Goal: Task Accomplishment & Management: Complete application form

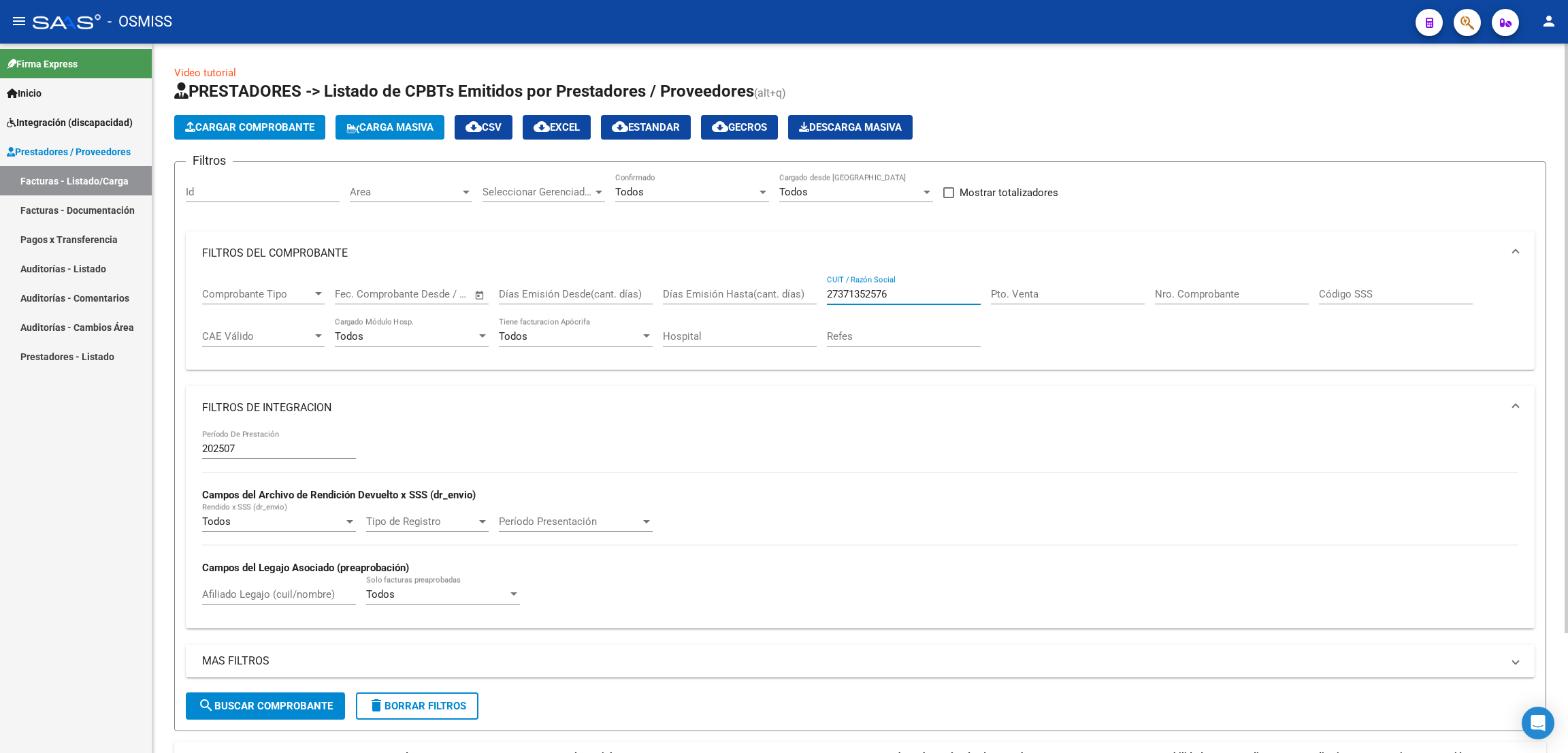
scroll to position [144, 0]
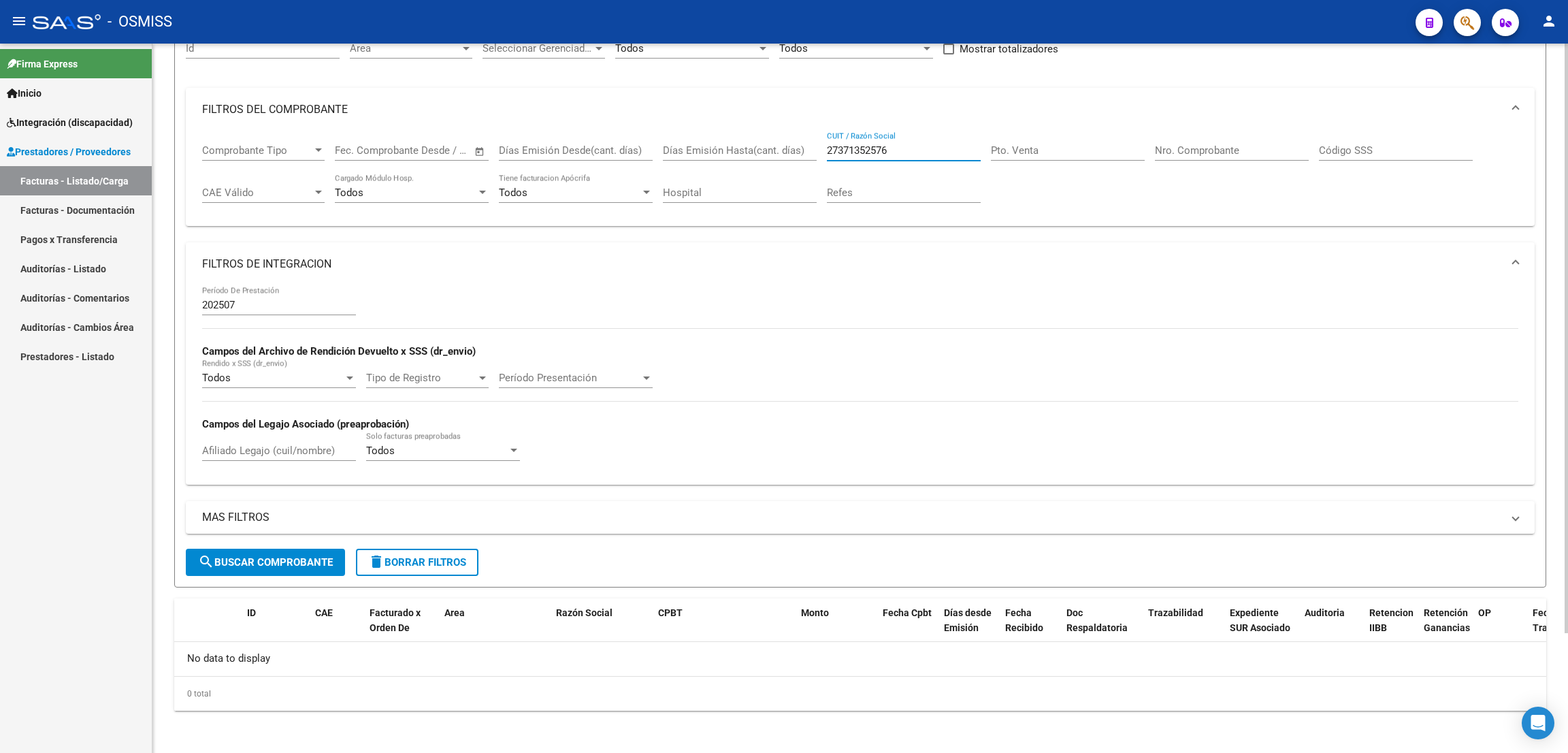
drag, startPoint x: 925, startPoint y: 152, endPoint x: 815, endPoint y: 155, distance: 110.0
click at [815, 155] on div "Comprobante Tipo Comprobante Tipo Fecha inicio – Fecha fin Fec. Comprobante Des…" at bounding box center [861, 173] width 1316 height 84
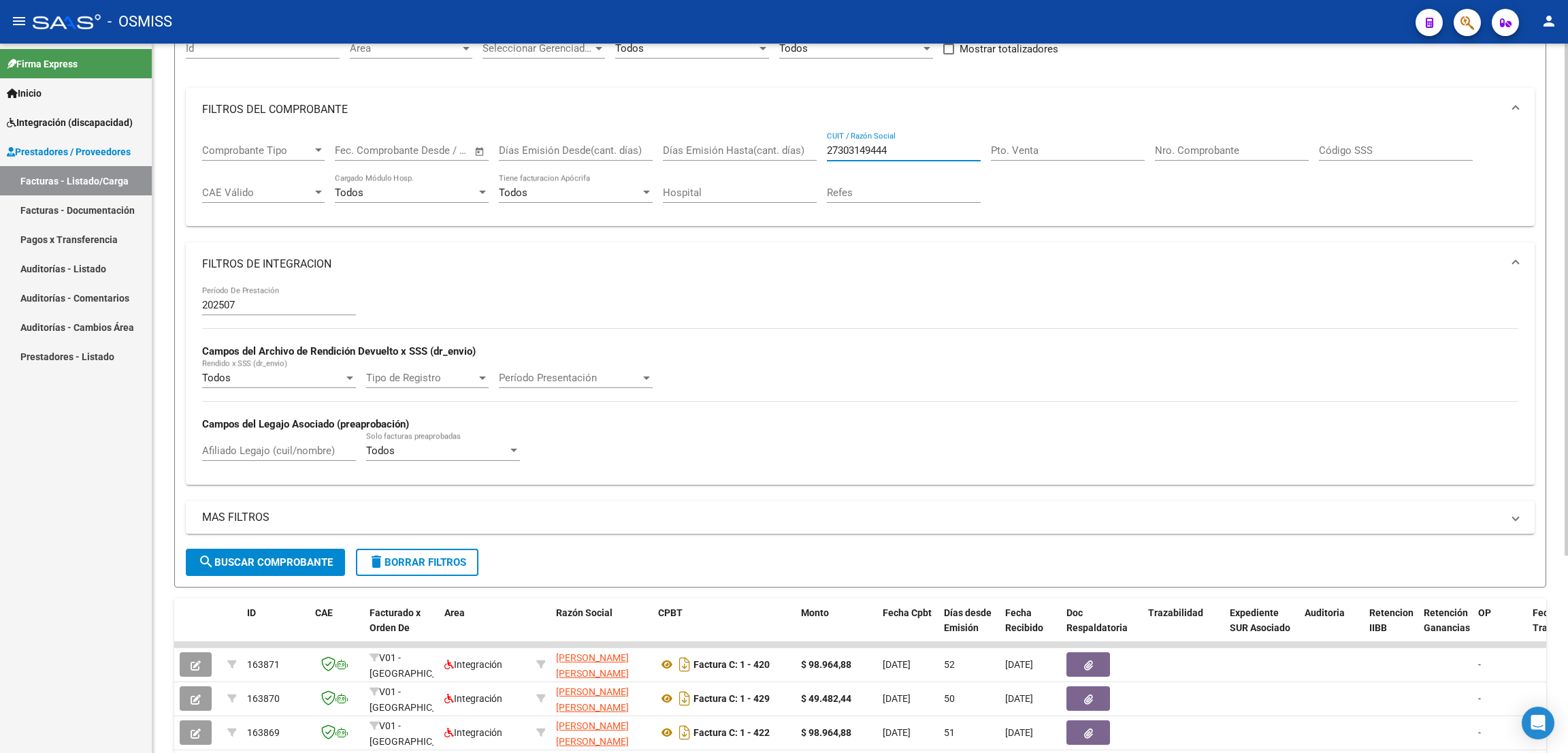
type input "27303149444"
click at [937, 153] on input "27303149444" at bounding box center [904, 150] width 154 height 12
click at [299, 458] on div "Afiliado Legajo (cuil/nombre)" at bounding box center [279, 446] width 154 height 29
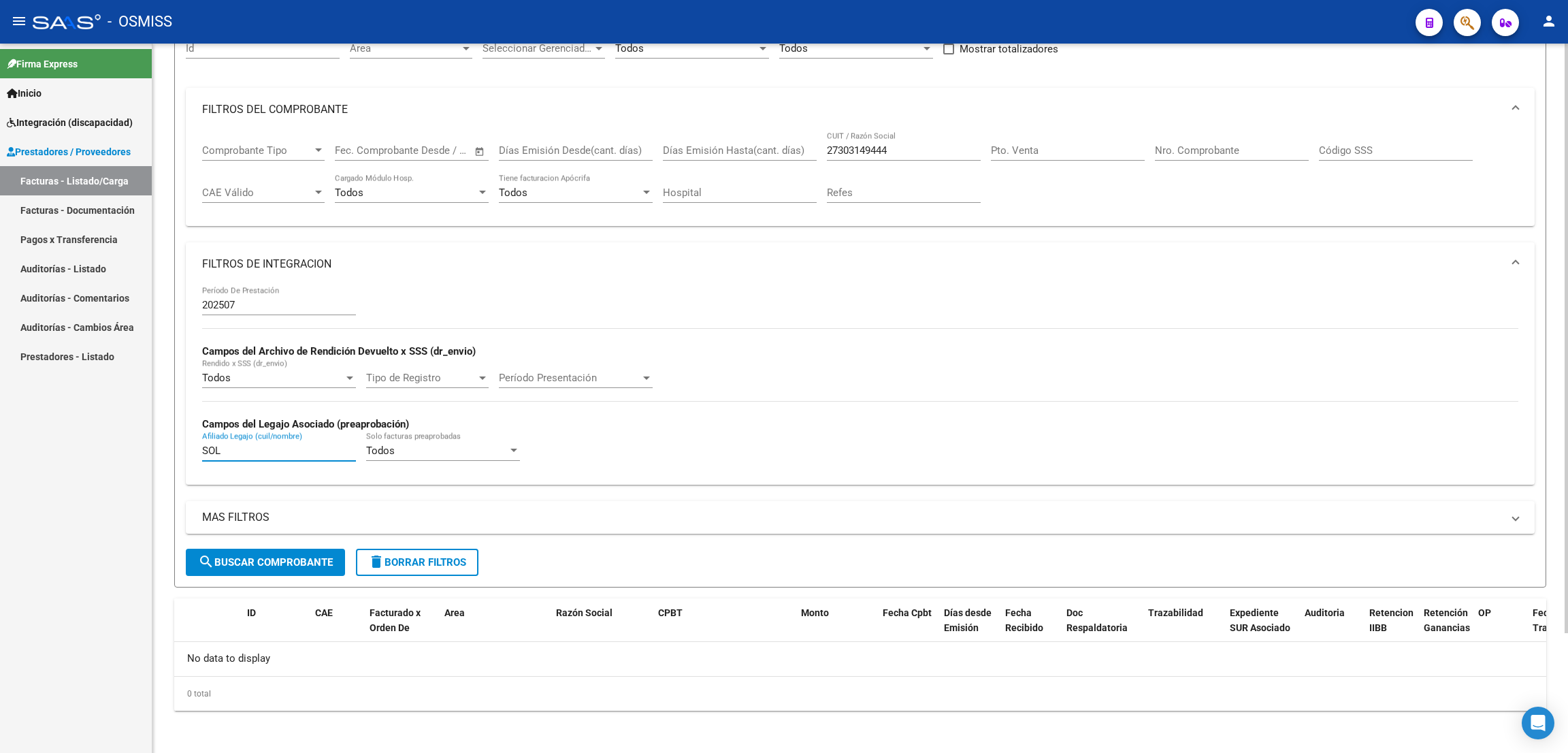
scroll to position [113, 0]
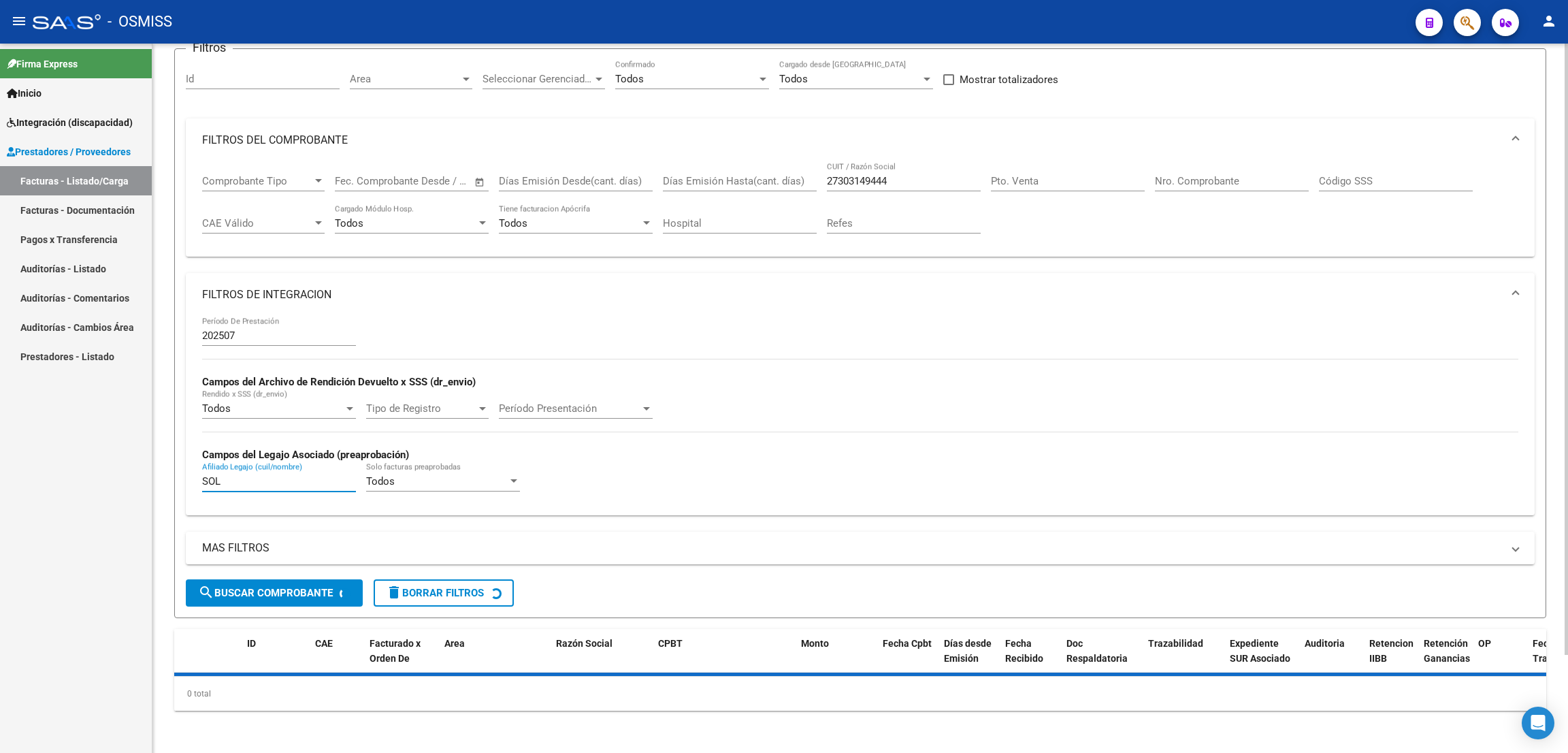
type input "SOL"
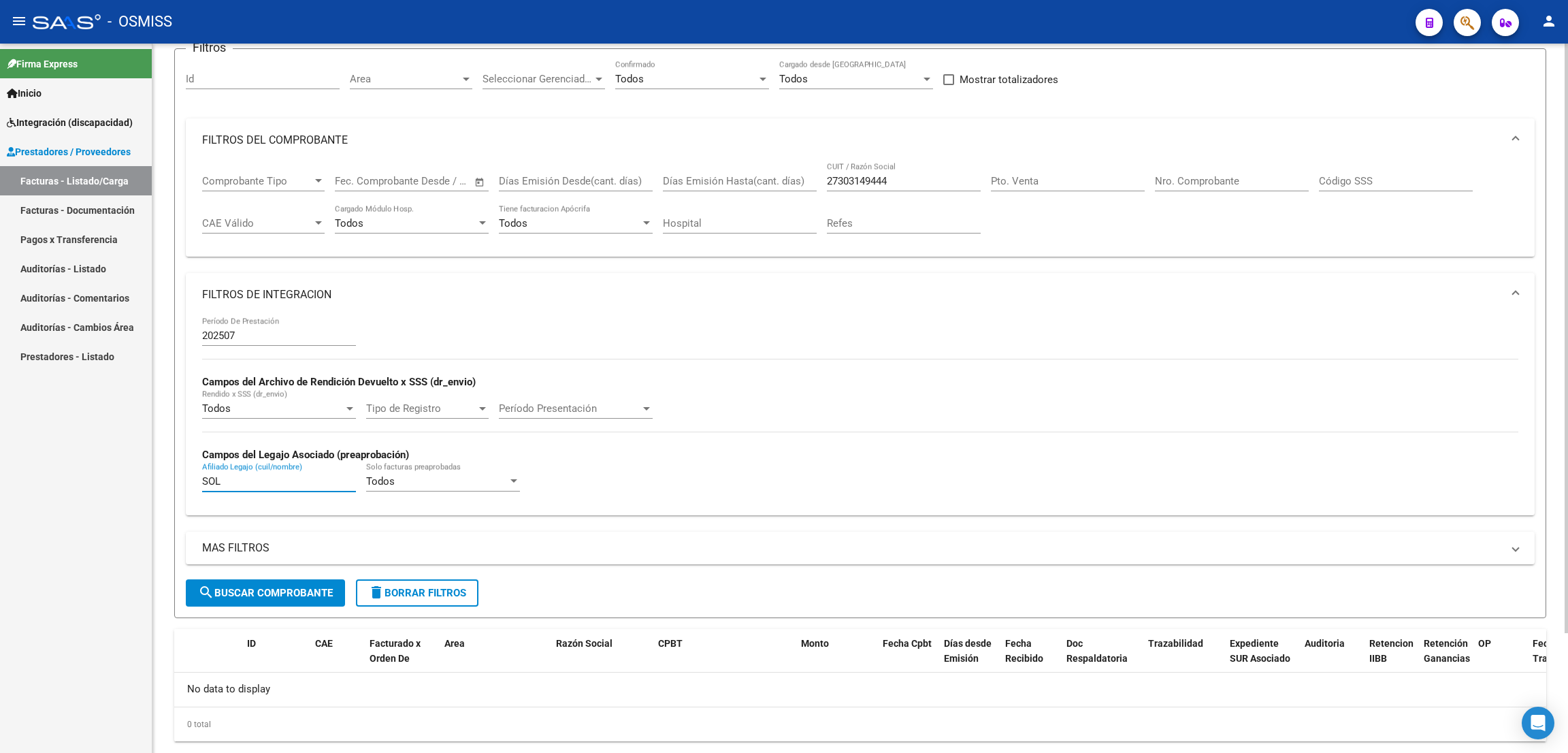
scroll to position [144, 0]
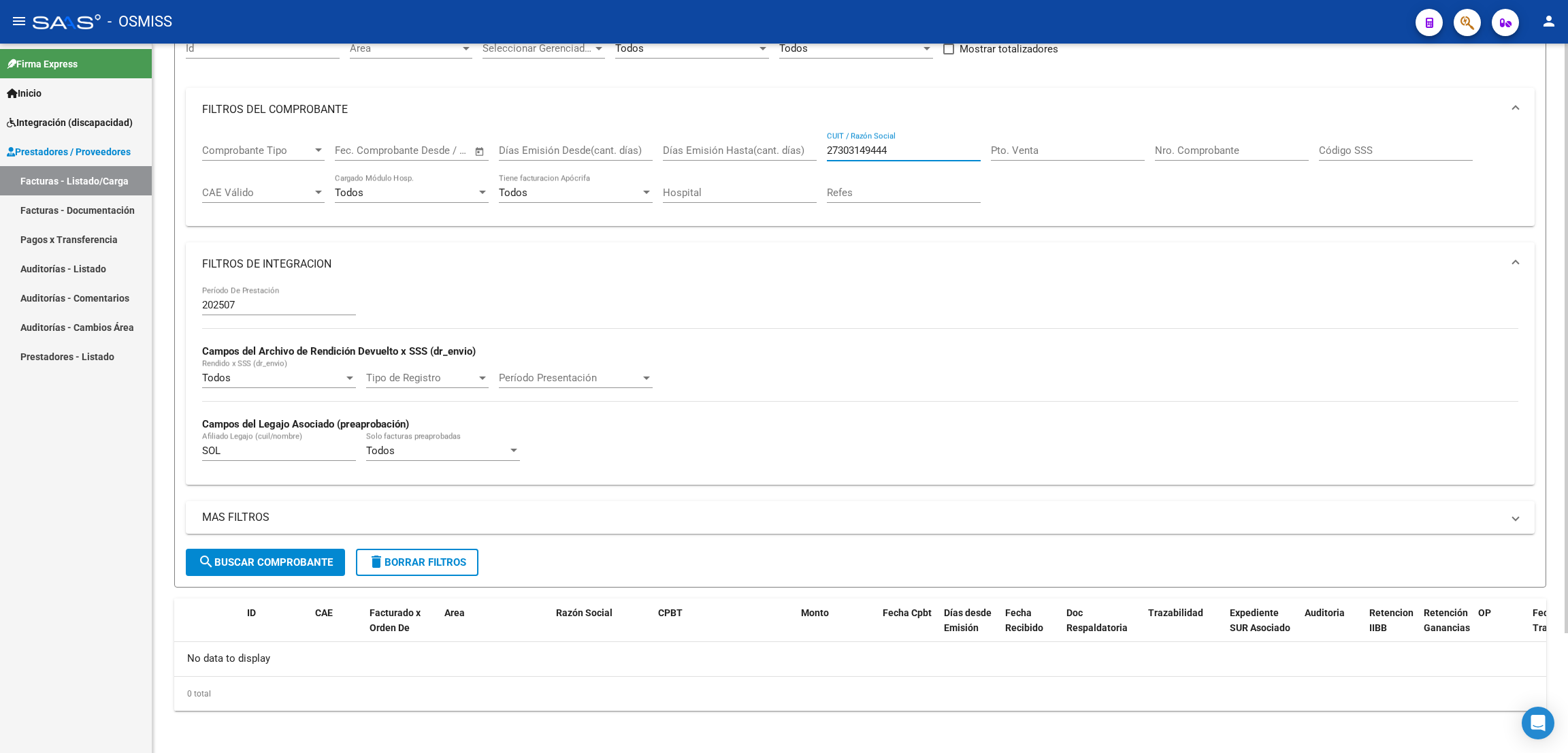
click at [893, 144] on input "27303149444" at bounding box center [904, 150] width 154 height 12
paste input "27282165460"
type input "27282165460"
click at [274, 449] on input "SOL" at bounding box center [279, 451] width 154 height 12
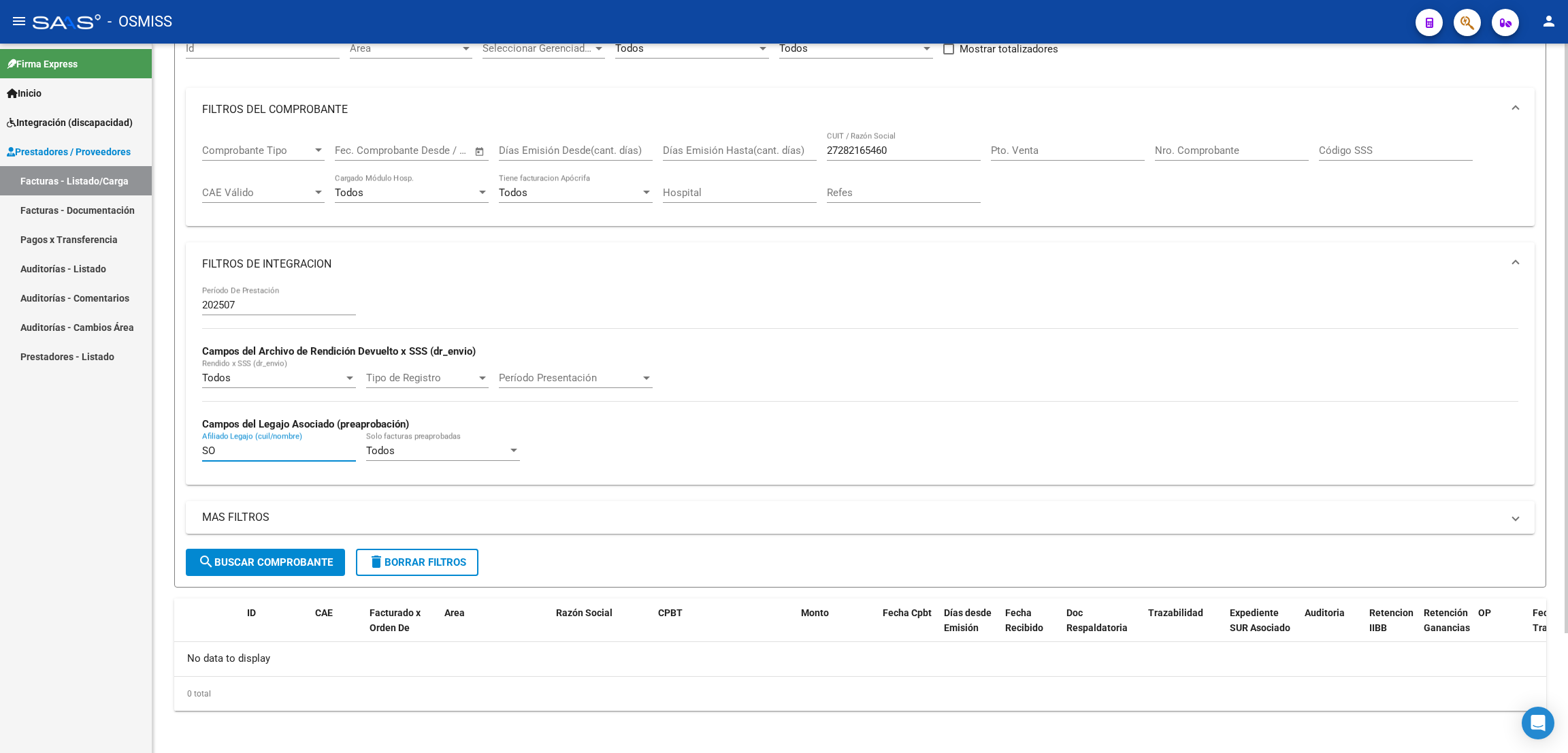
type input "S"
type input "[PERSON_NAME]"
drag, startPoint x: 901, startPoint y: 148, endPoint x: 815, endPoint y: 144, distance: 86.1
click at [815, 144] on div "Comprobante Tipo Comprobante Tipo Fecha inicio – Fecha fin Fec. Comprobante Des…" at bounding box center [861, 173] width 1316 height 84
paste input "27358549832"
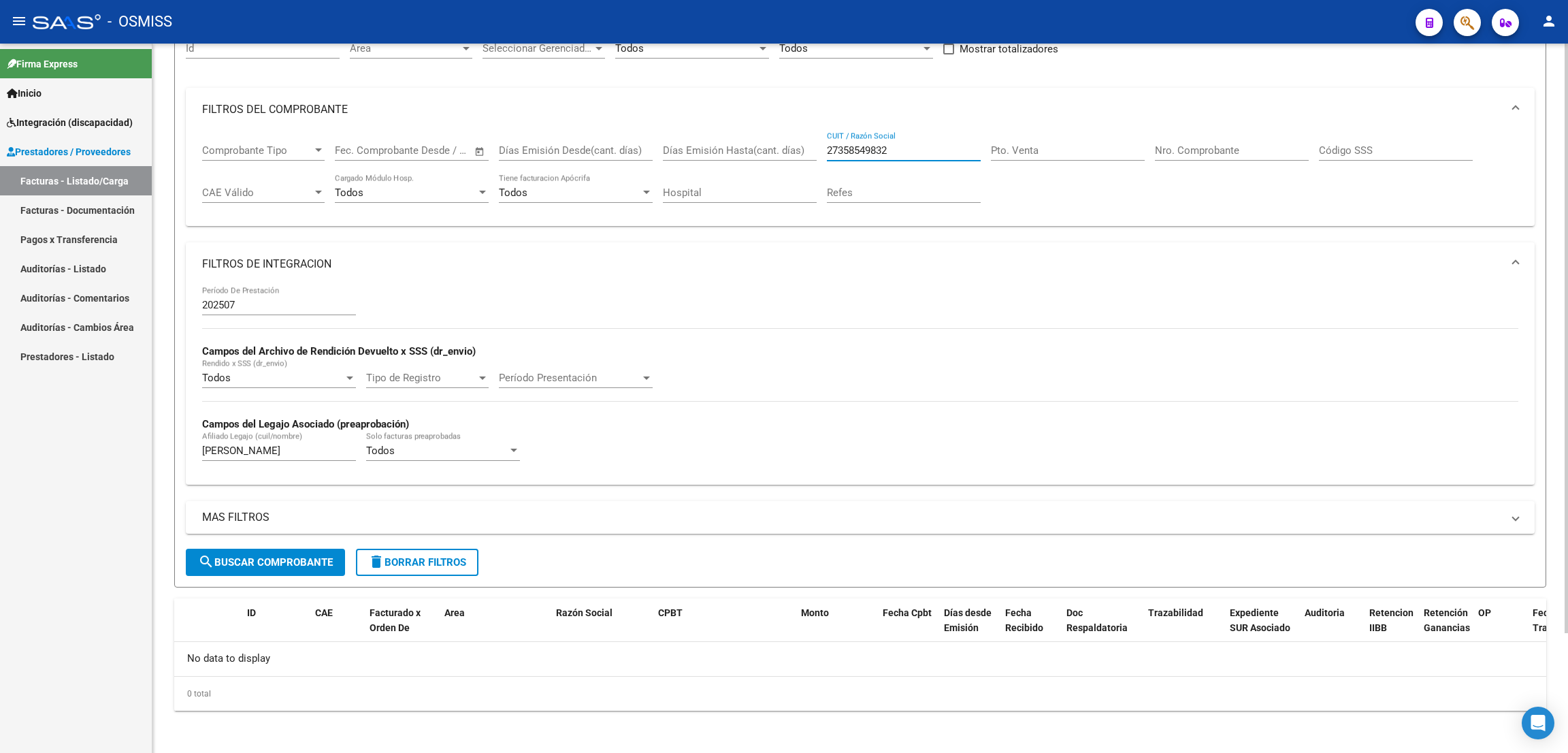
type input "27358549832"
click at [276, 451] on input "[PERSON_NAME]" at bounding box center [279, 451] width 154 height 12
type input "F"
type input "GIOV"
drag, startPoint x: 917, startPoint y: 151, endPoint x: 767, endPoint y: 146, distance: 150.1
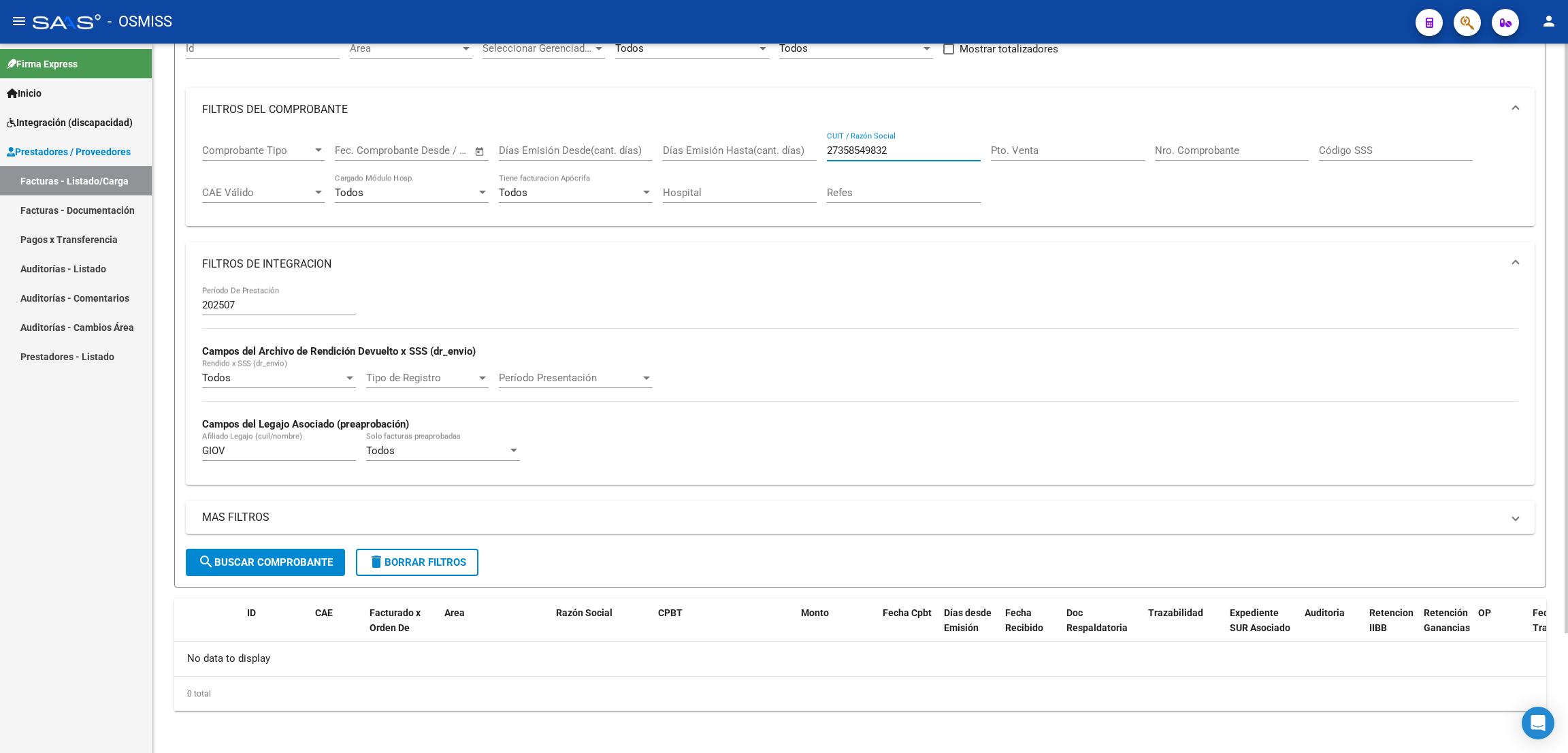
click at [767, 146] on div "Comprobante Tipo Comprobante Tipo Fecha inicio – Fecha fin Fec. Comprobante Des…" at bounding box center [861, 173] width 1316 height 84
click at [1047, 141] on div "Pto. Venta" at bounding box center [1068, 146] width 154 height 29
type input "1"
click at [1174, 150] on input "Nro. Comprobante" at bounding box center [1232, 150] width 154 height 12
click at [247, 567] on span "search Buscar Comprobante" at bounding box center [265, 562] width 135 height 12
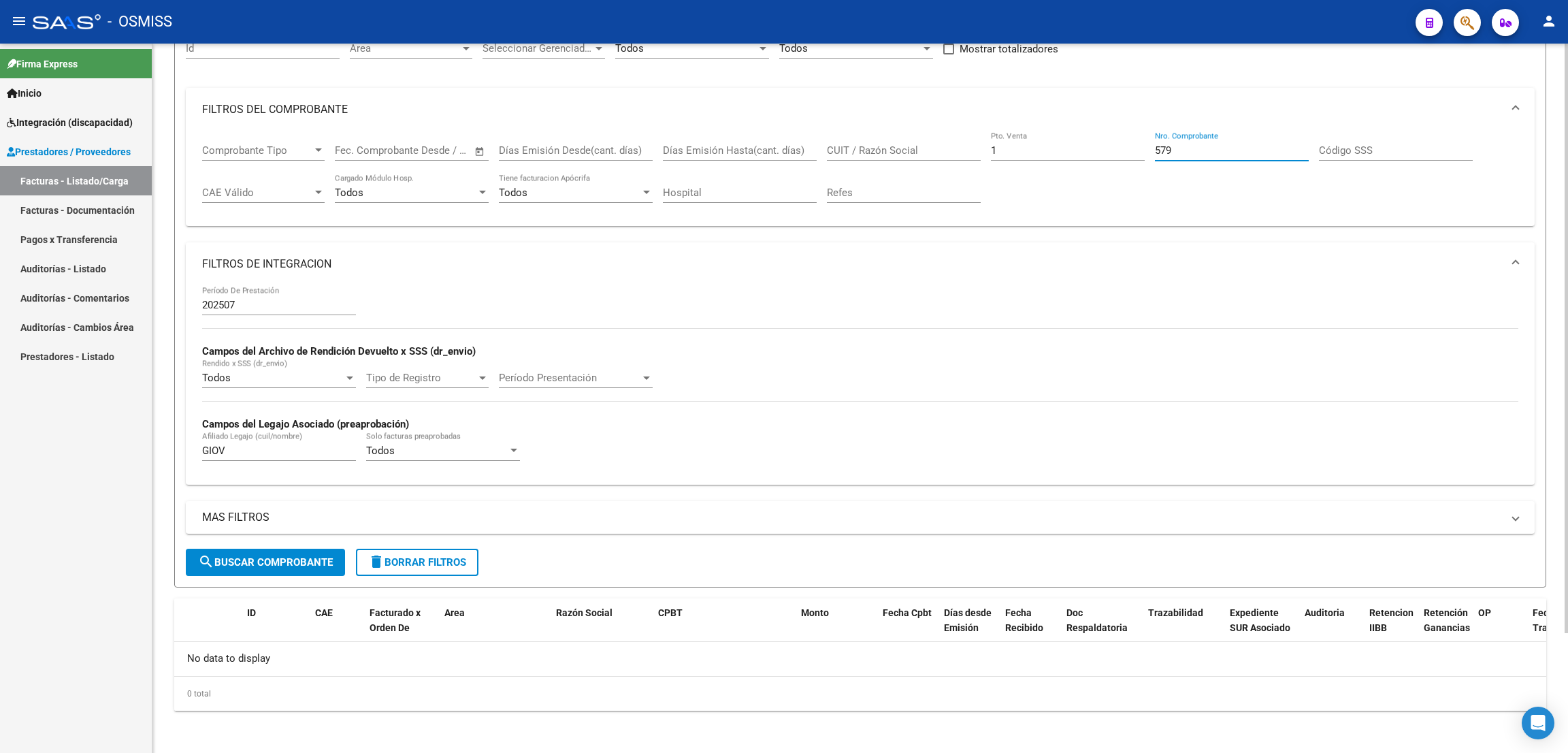
click at [1183, 152] on input "579" at bounding box center [1232, 150] width 154 height 12
type input "580"
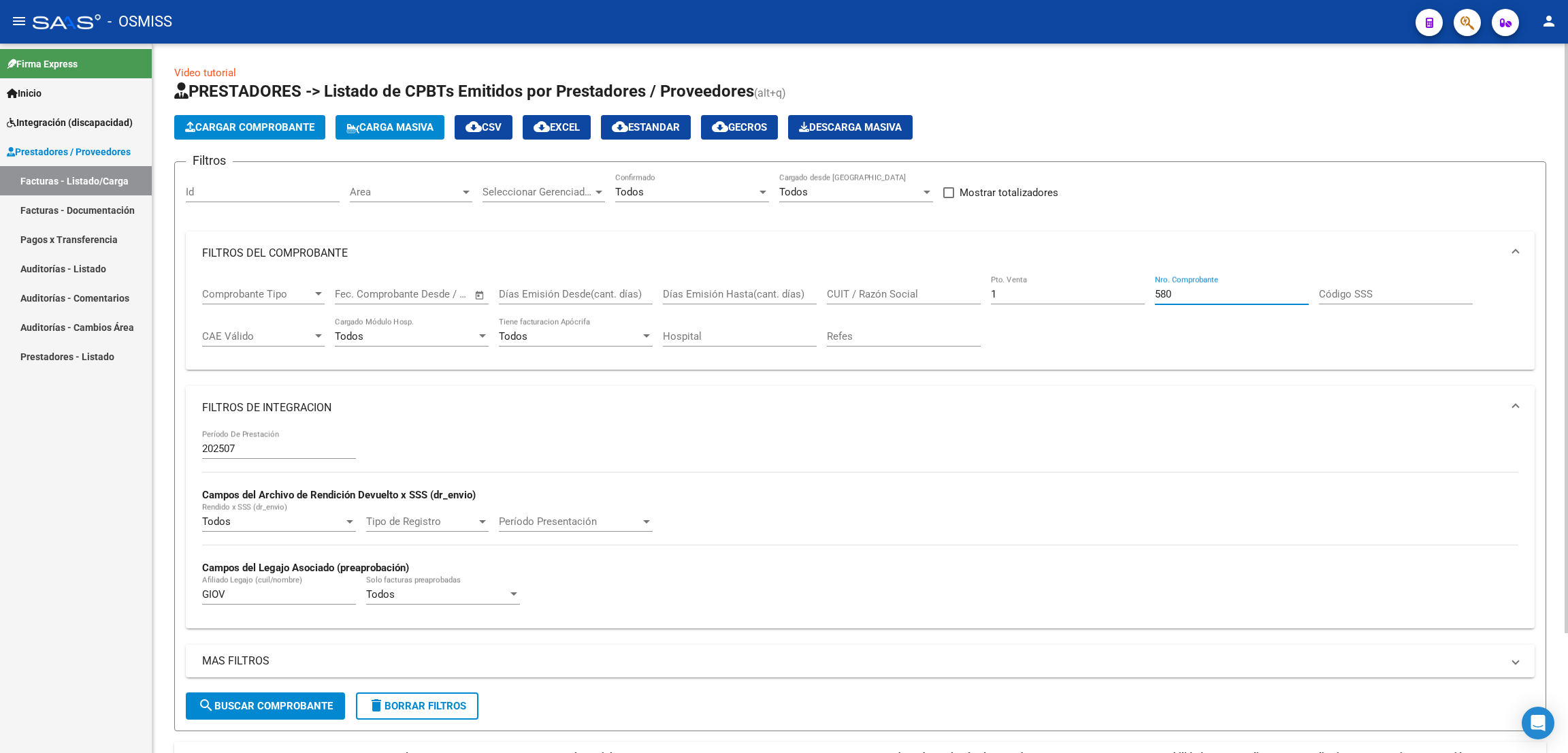
click at [1567, 181] on div at bounding box center [1566, 339] width 3 height 590
click at [262, 121] on span "Cargar Comprobante" at bounding box center [249, 127] width 129 height 12
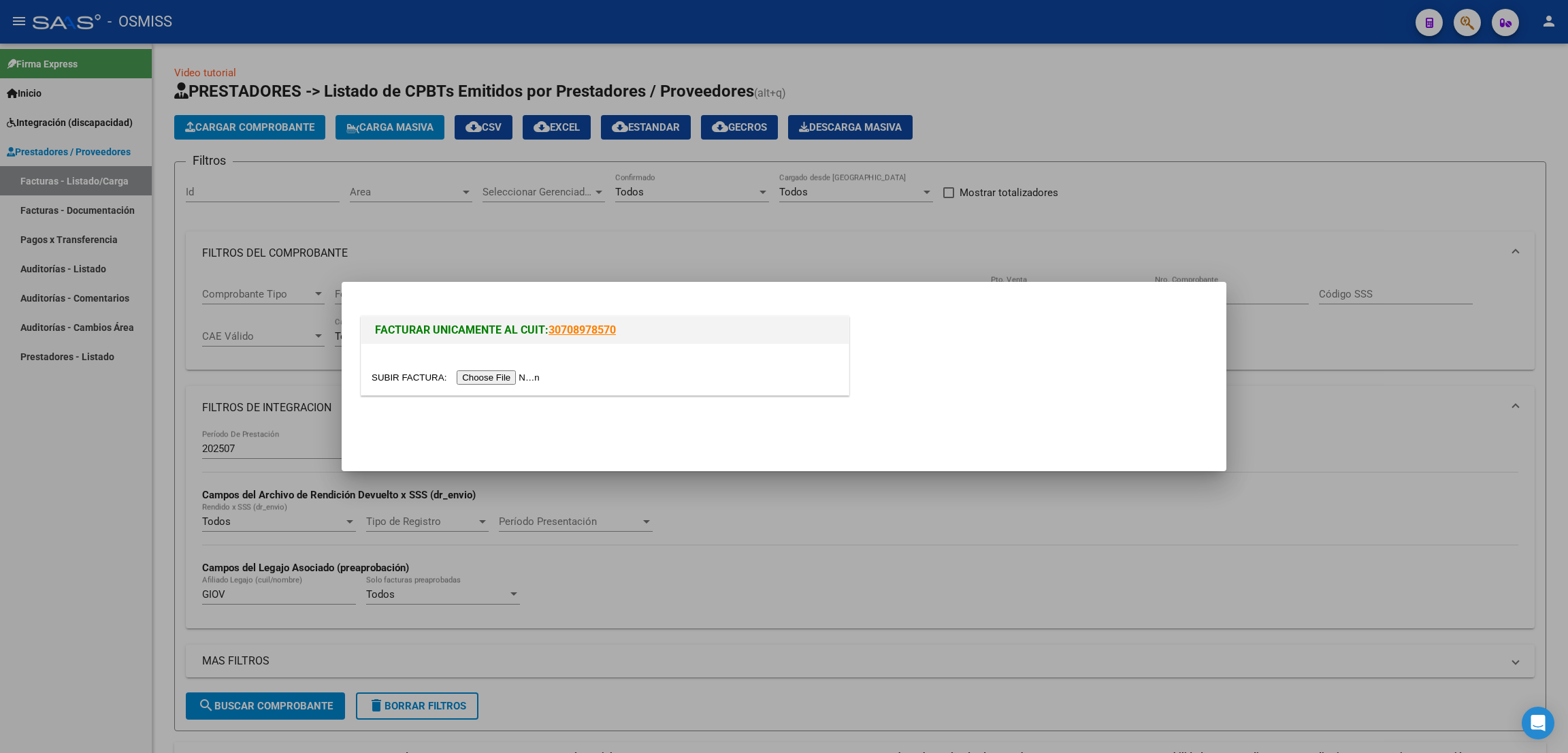
click at [510, 376] on input "file" at bounding box center [458, 378] width 172 height 14
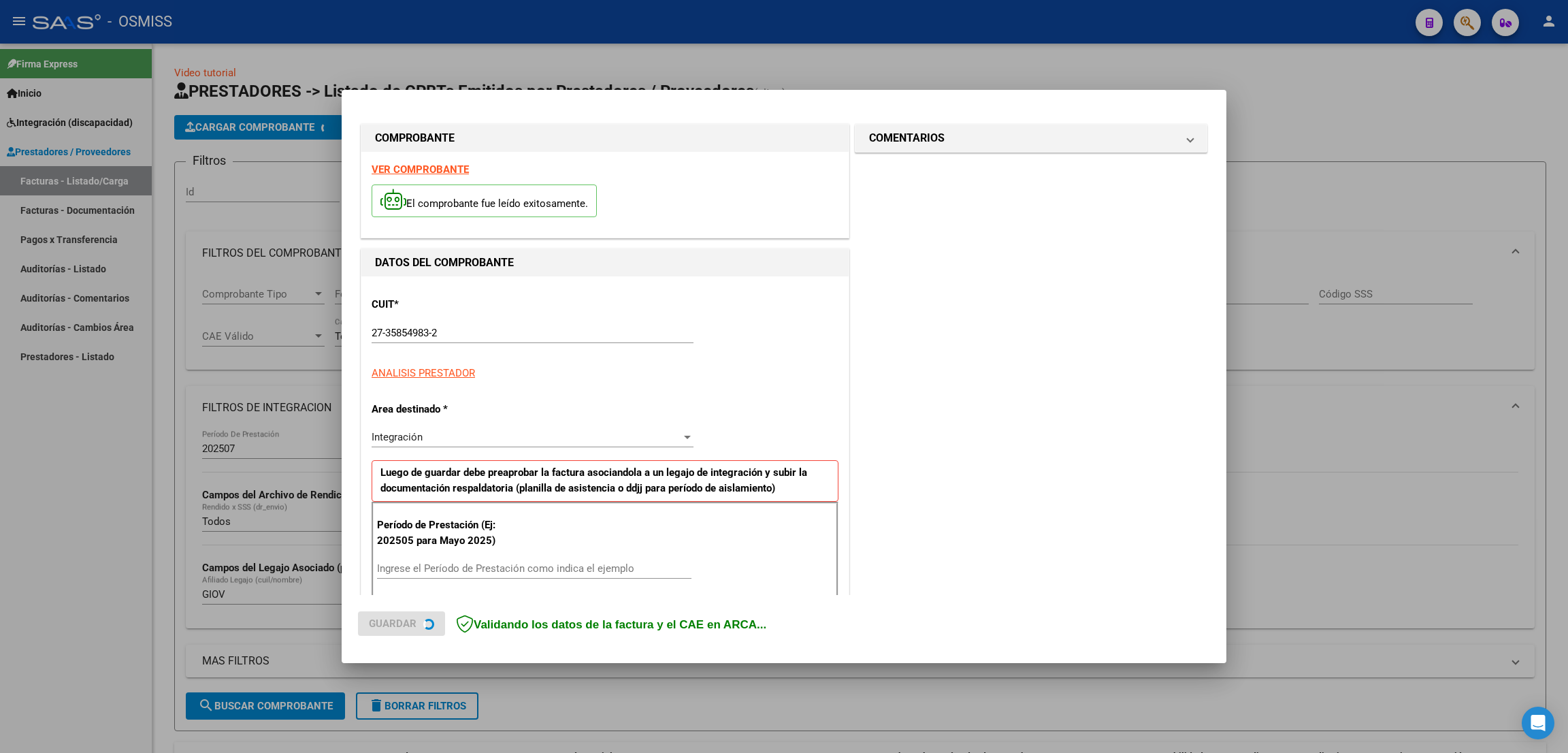
scroll to position [205, 0]
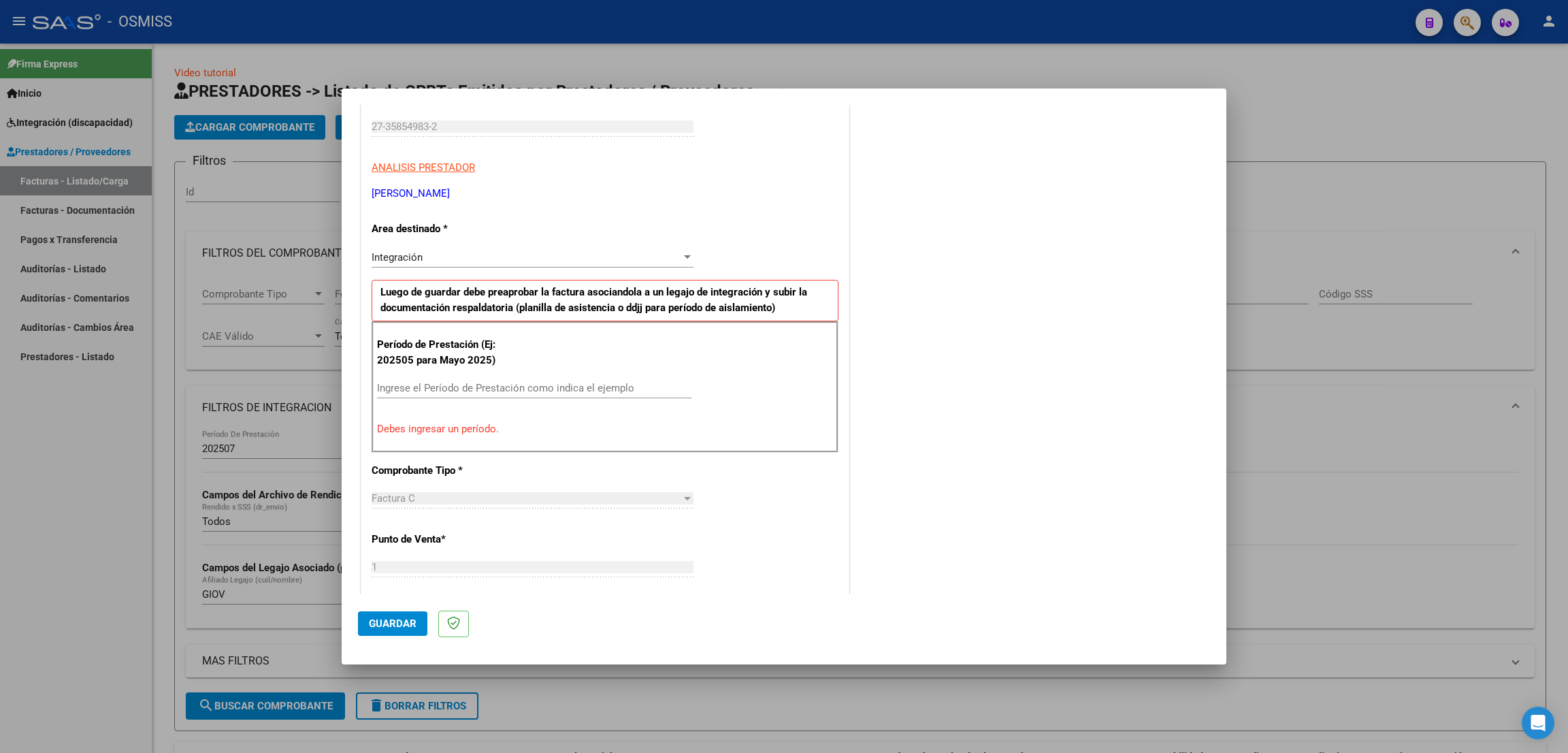
click at [1328, 108] on div at bounding box center [784, 376] width 1568 height 753
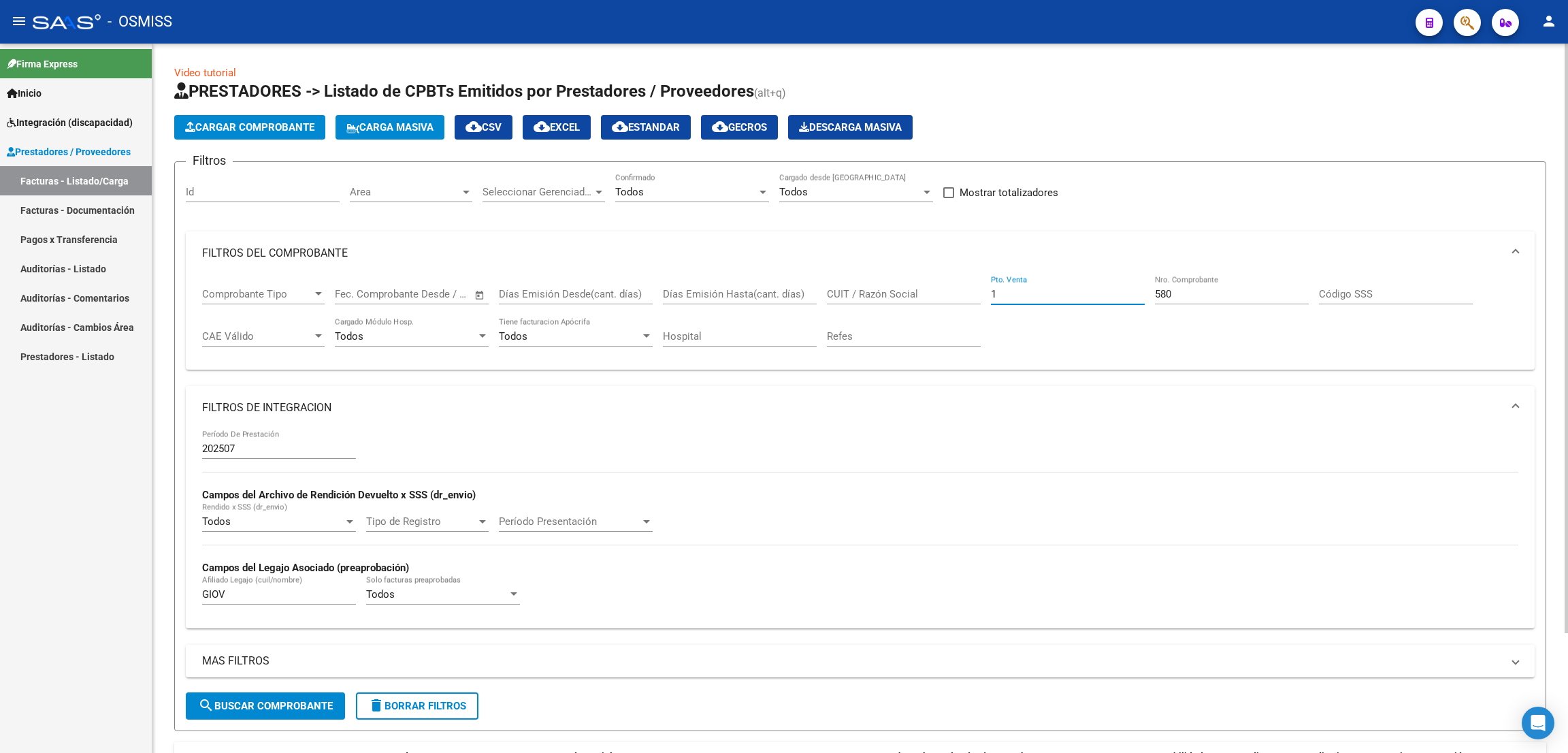
click at [1028, 290] on input "1" at bounding box center [1068, 294] width 154 height 12
click at [1198, 283] on div "580 Nro. Comprobante" at bounding box center [1232, 289] width 154 height 29
type input "5"
click at [944, 294] on input "CUIT / Razón Social" at bounding box center [904, 294] width 154 height 12
paste input "27358006693"
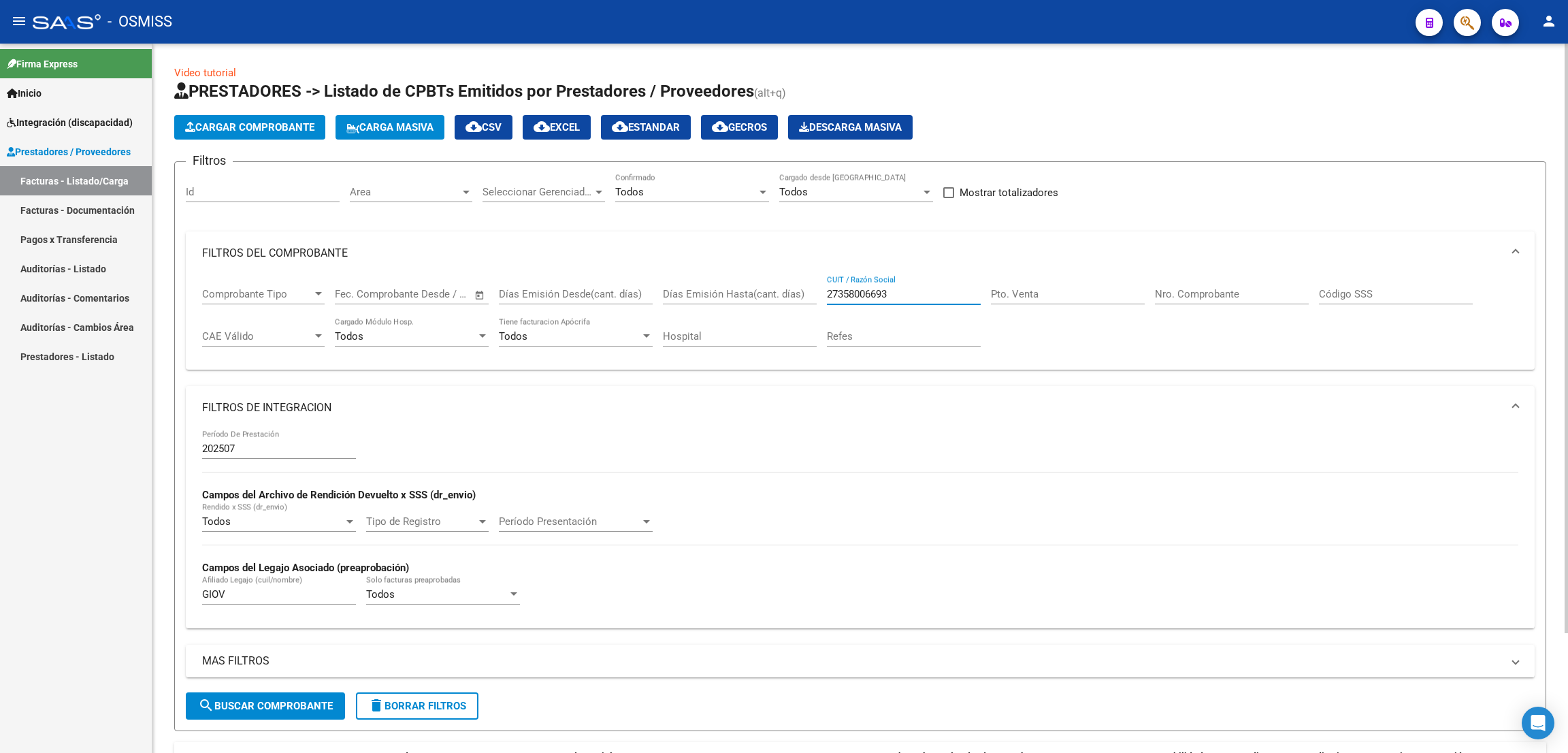
type input "27358006693"
click at [249, 594] on input "GIOV" at bounding box center [279, 594] width 154 height 12
type input "G"
type input "[PERSON_NAME]"
click at [268, 706] on span "search Buscar Comprobante" at bounding box center [265, 706] width 135 height 12
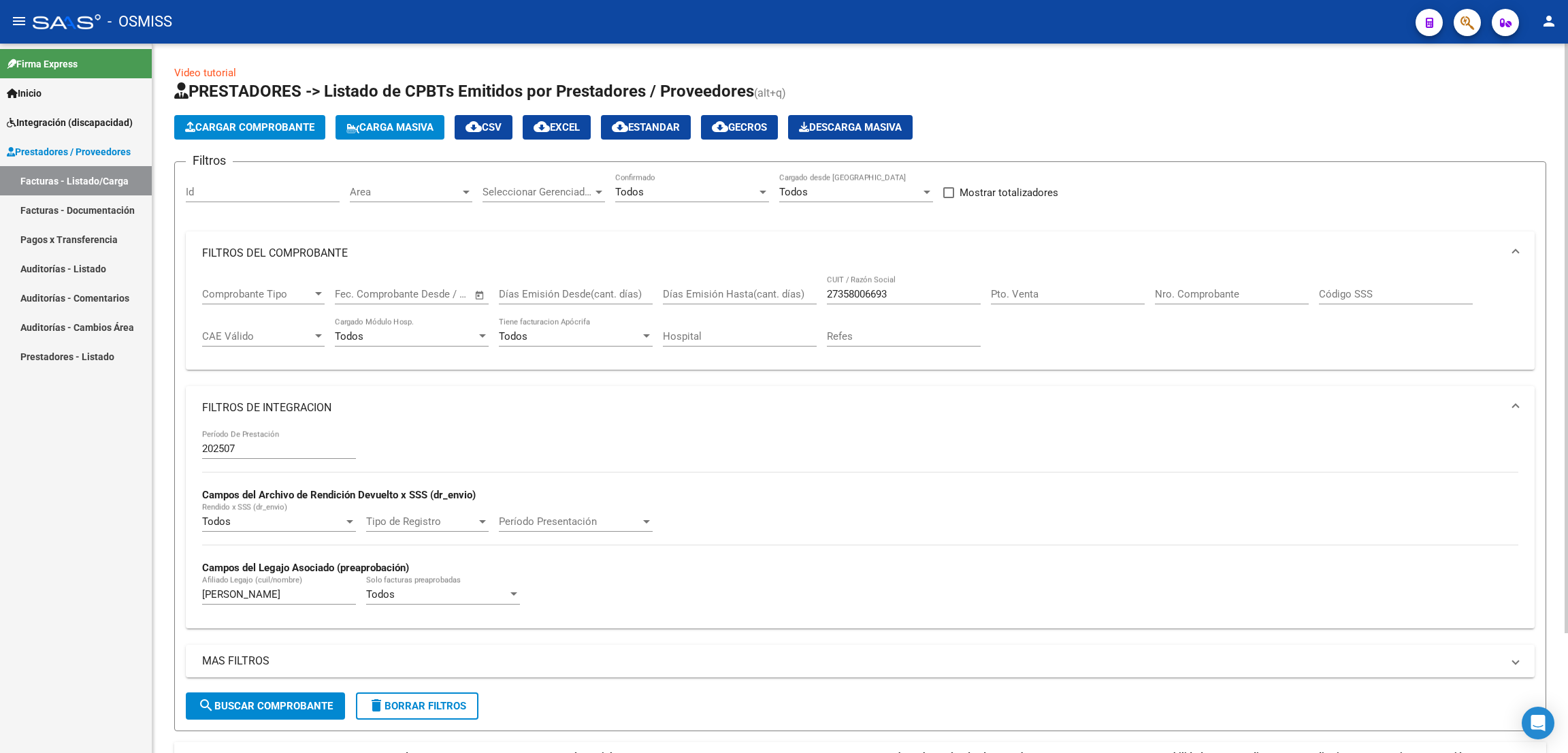
click at [1567, 85] on div at bounding box center [1566, 339] width 3 height 590
click at [902, 292] on input "27358006693" at bounding box center [904, 294] width 154 height 12
type input "2"
paste input "27263653349"
type input "27263653349"
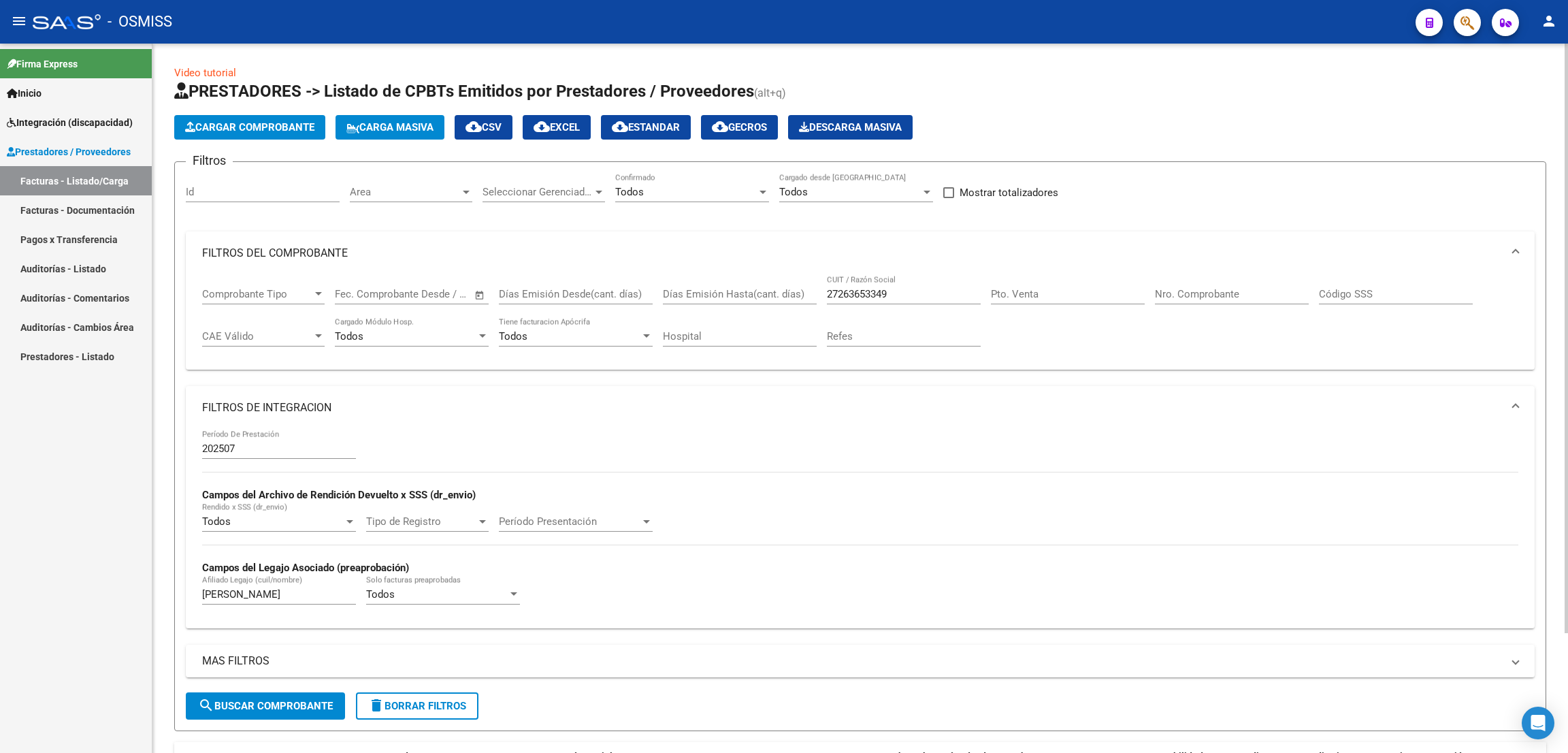
click at [258, 587] on div "[PERSON_NAME] Afiliado Legajo (cuil/nombre)" at bounding box center [279, 590] width 154 height 29
type input "G"
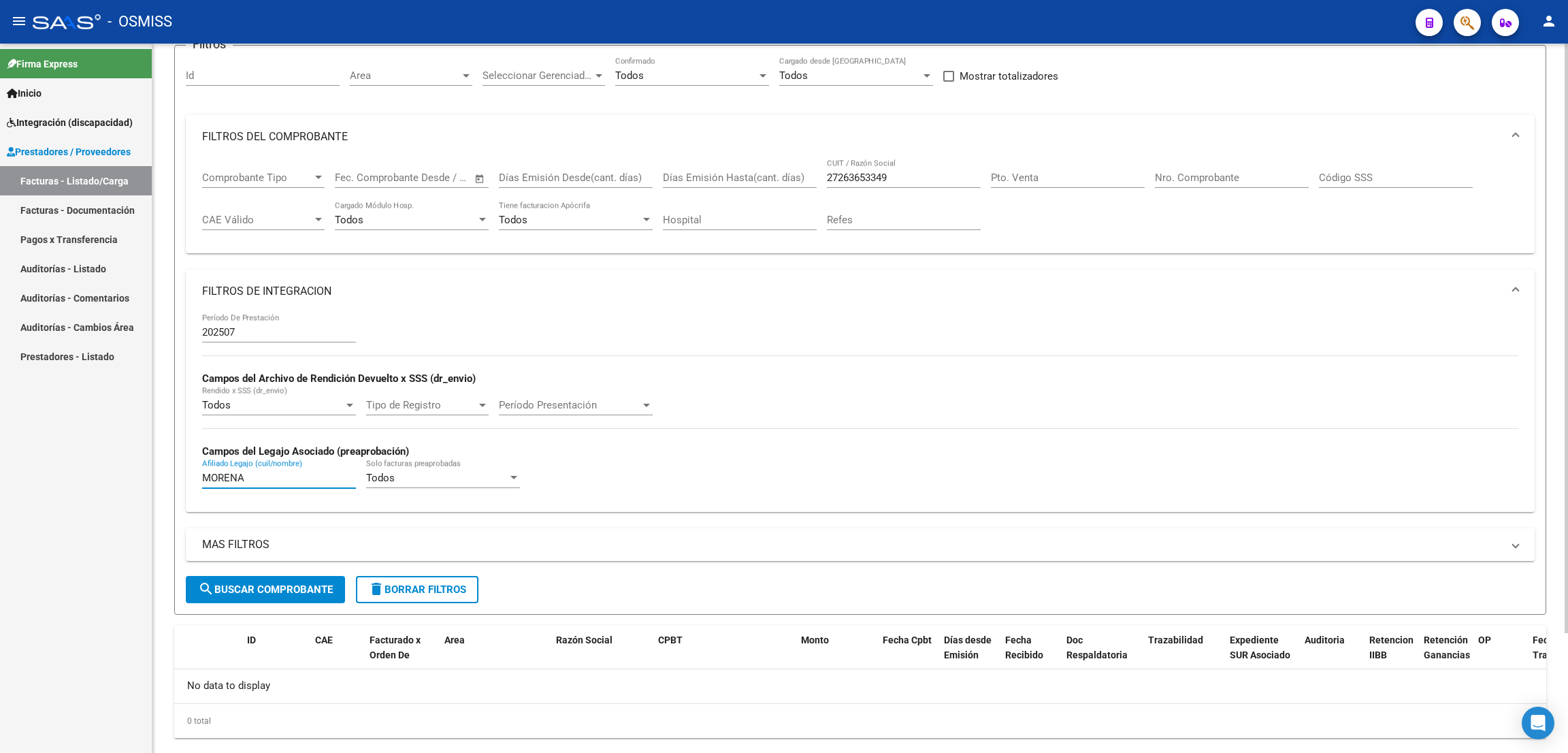
scroll to position [120, 0]
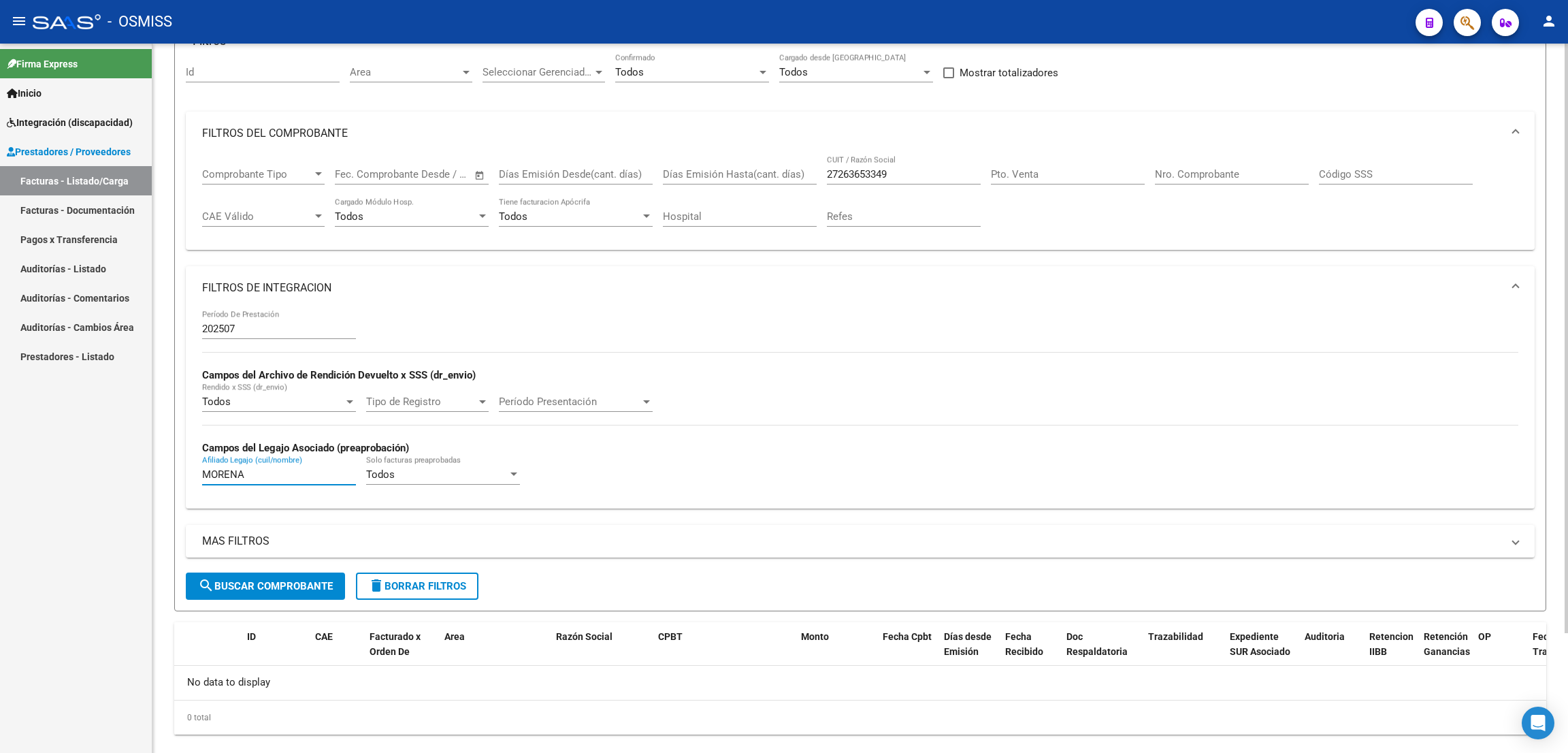
click at [1567, 442] on div at bounding box center [1566, 438] width 3 height 590
type input "MORENA"
